Goal: Check status: Check status

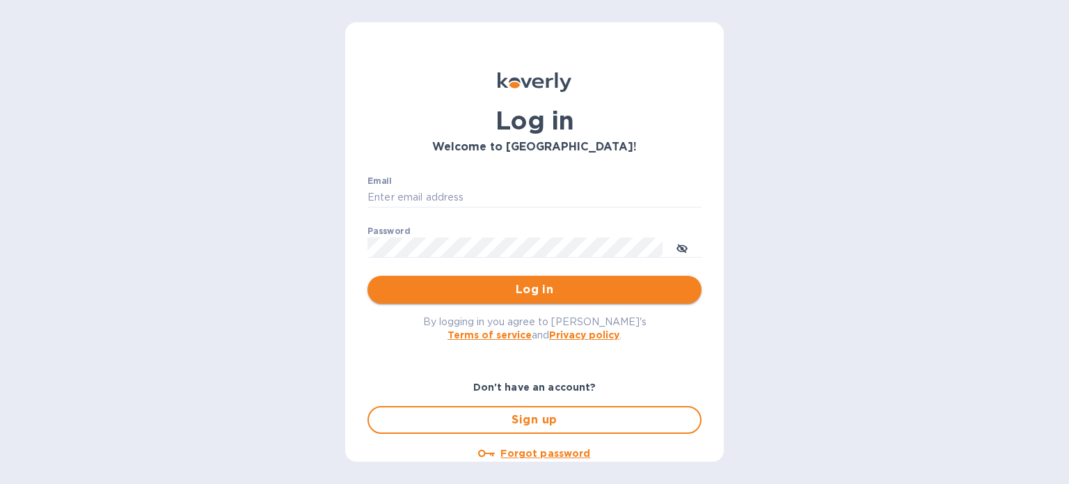
type input "mizy@simpleforwarding.com"
click at [664, 285] on span "Log in" at bounding box center [535, 289] width 312 height 17
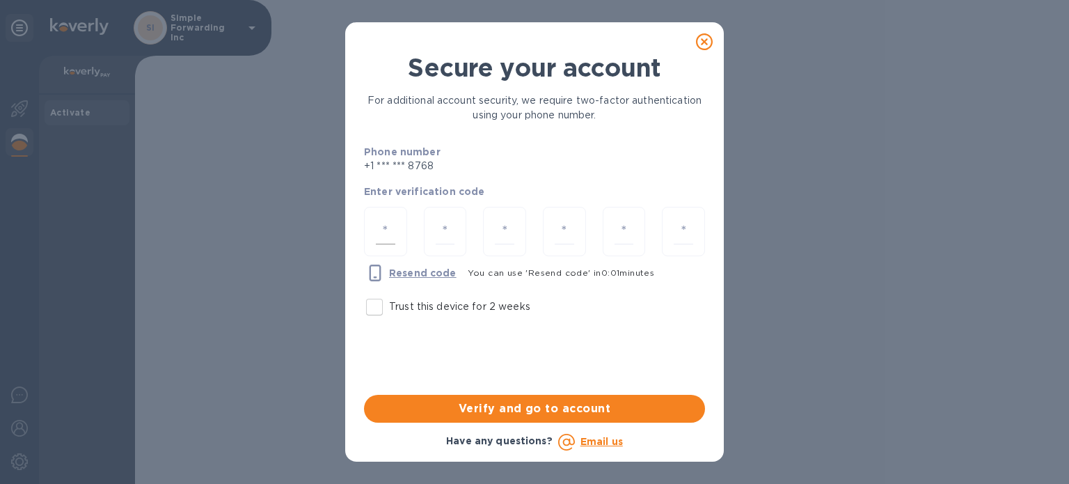
click at [398, 233] on div at bounding box center [385, 231] width 43 height 49
paste input "9"
type input "9"
type input "1"
type input "6"
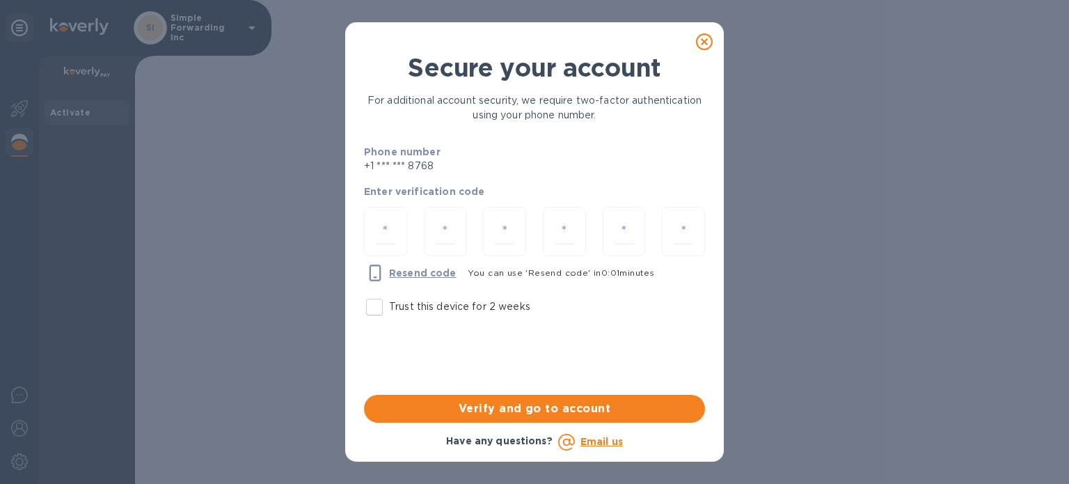
type input "2"
type input "3"
type input "2"
type input "9"
click at [443, 403] on span "Verify and go to account" at bounding box center [534, 408] width 319 height 17
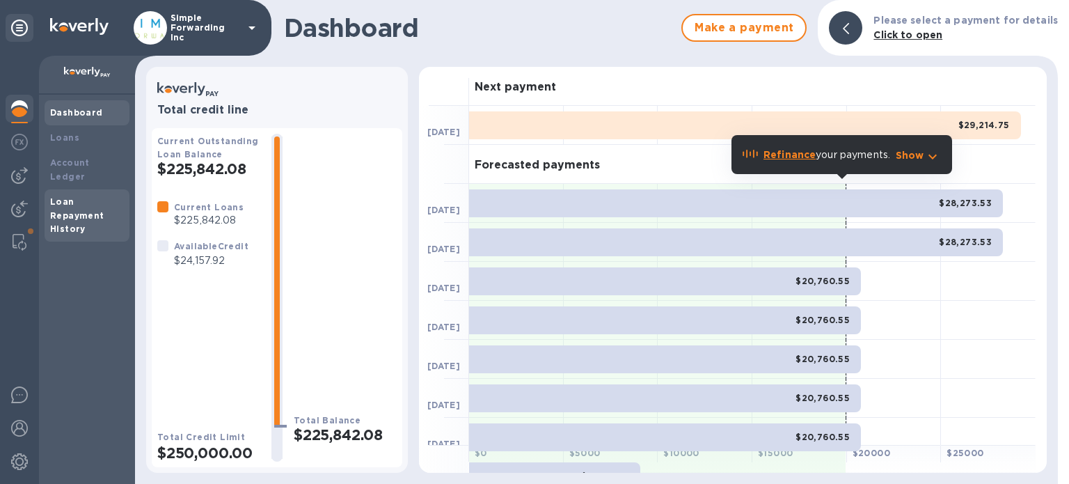
click at [79, 195] on div "Loan Repayment History" at bounding box center [87, 216] width 74 height 42
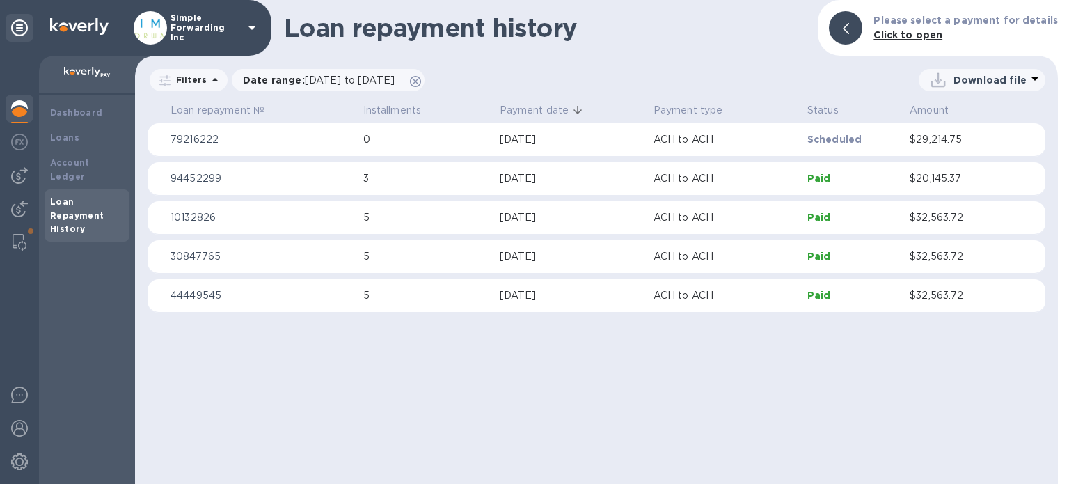
click at [595, 178] on div "[DATE]" at bounding box center [571, 178] width 143 height 15
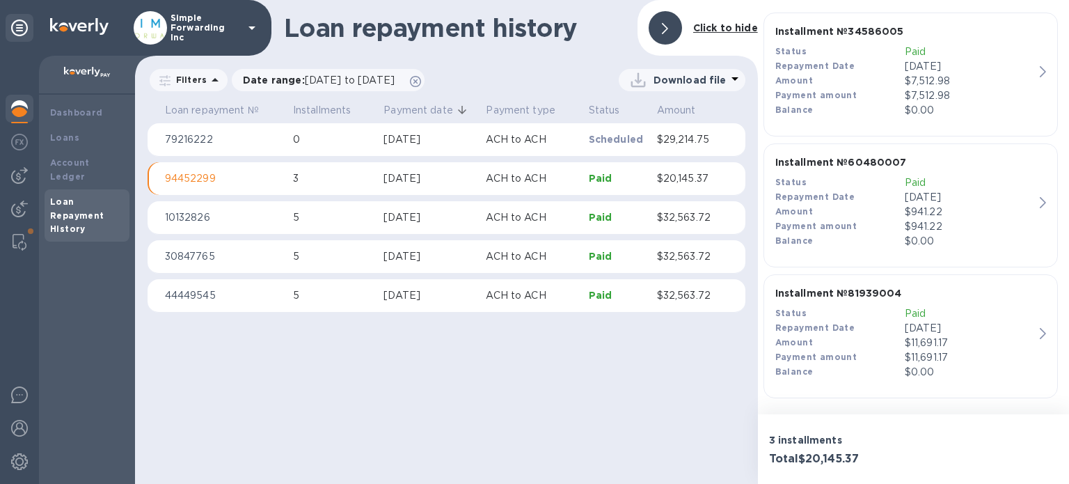
scroll to position [290, 0]
